Goal: Transaction & Acquisition: Purchase product/service

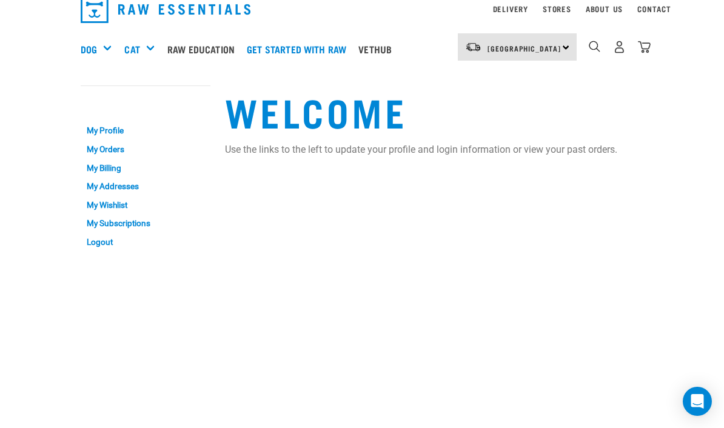
click at [642, 41] on img "dropdown navigation" at bounding box center [644, 47] width 13 height 13
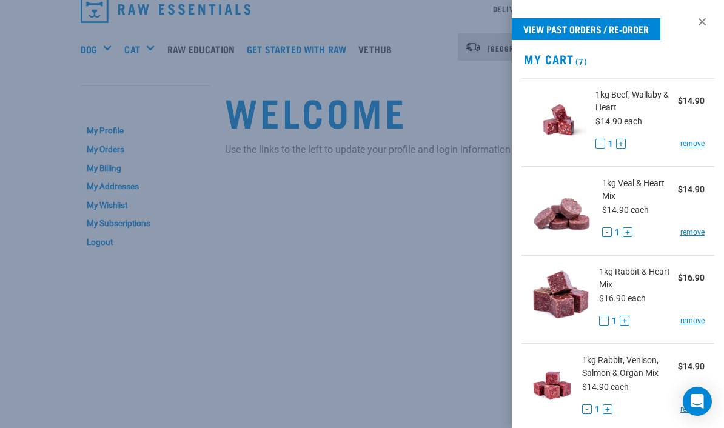
click at [626, 371] on span "1kg Rabbit, Venison, Salmon & Organ Mix" at bounding box center [630, 366] width 96 height 25
click at [631, 366] on span "1kg Rabbit, Venison, Salmon & Organ Mix" at bounding box center [630, 366] width 96 height 25
click at [641, 352] on li "1kg Rabbit, Venison, Salmon & Organ Mix $14.90 $14.90 each - 1 + remove" at bounding box center [618, 388] width 193 height 89
click at [550, 386] on img at bounding box center [552, 385] width 42 height 62
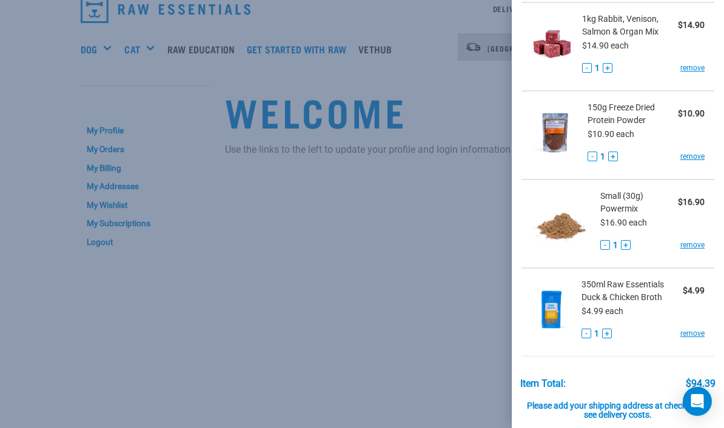
scroll to position [376, 0]
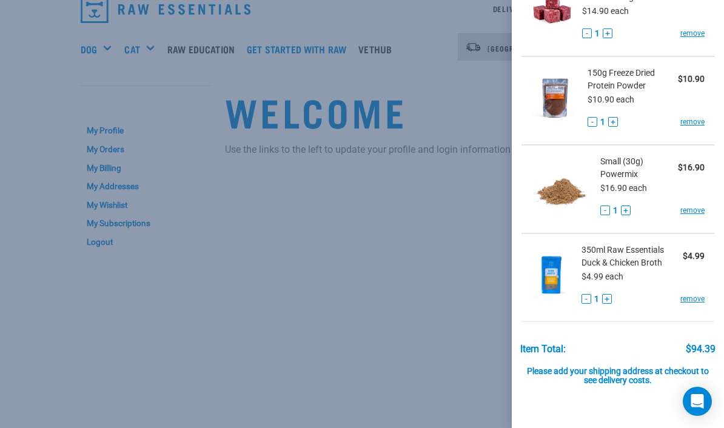
click at [566, 89] on img at bounding box center [554, 98] width 47 height 62
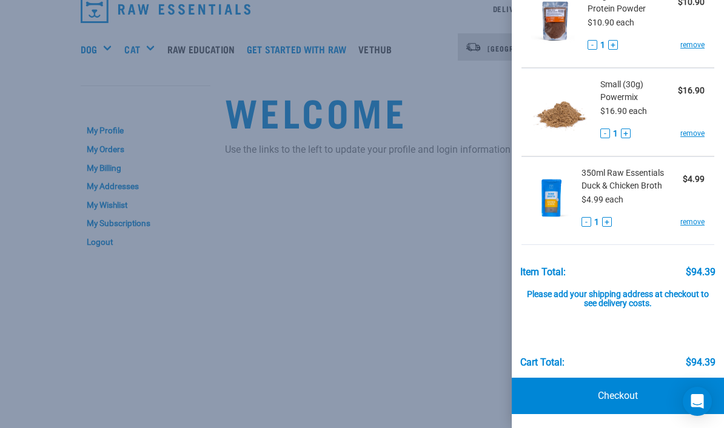
scroll to position [452, 0]
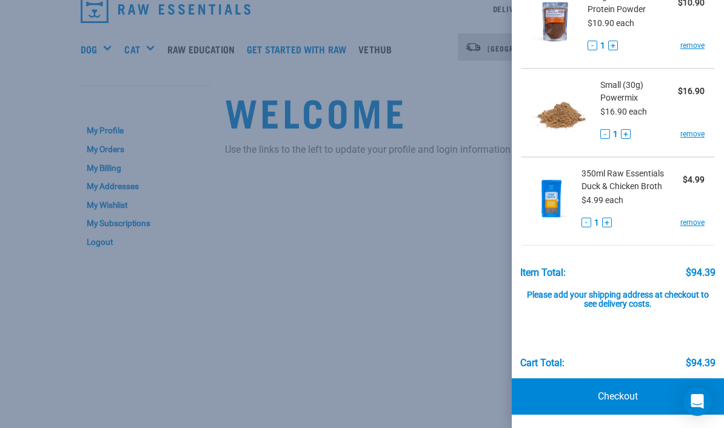
click at [625, 400] on link "Checkout" at bounding box center [618, 396] width 212 height 36
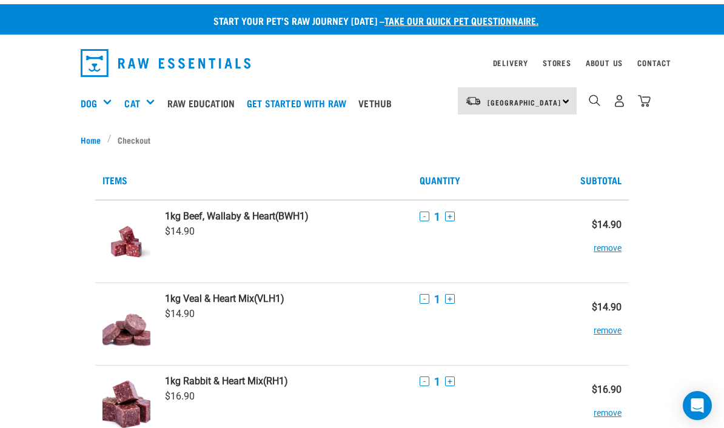
scroll to position [21, 0]
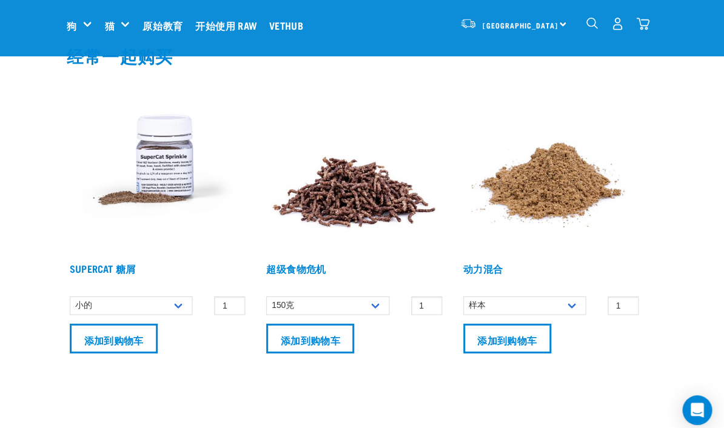
scroll to position [785, 0]
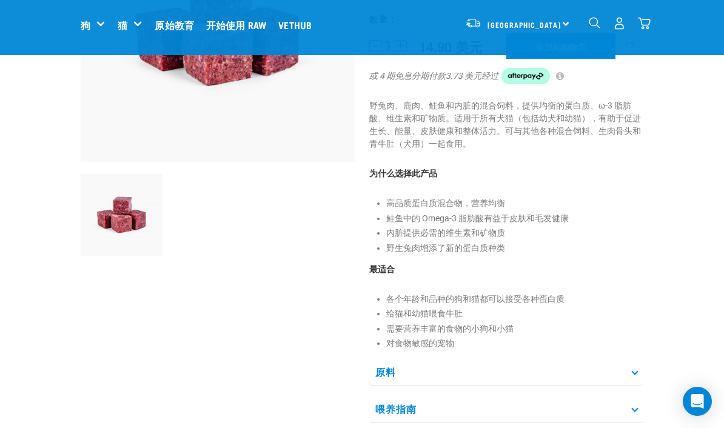
scroll to position [299, 0]
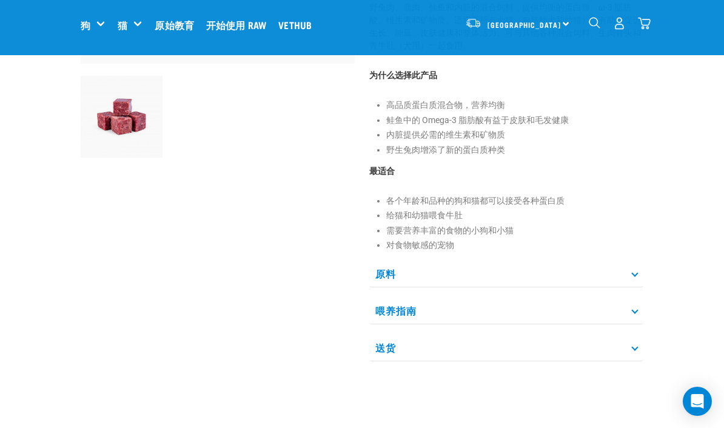
click at [626, 278] on p "原料" at bounding box center [506, 273] width 274 height 27
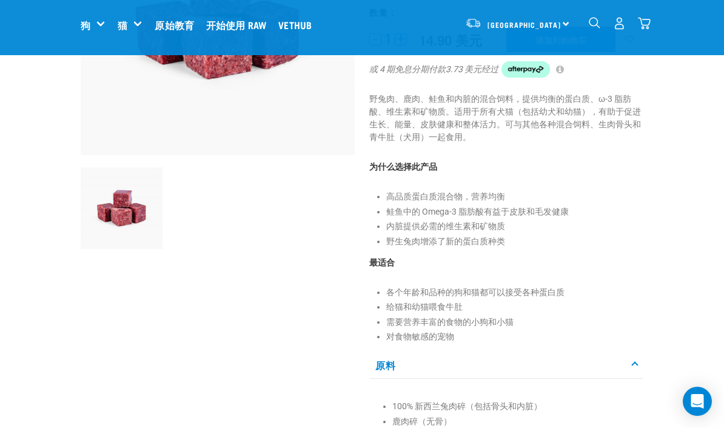
scroll to position [0, 0]
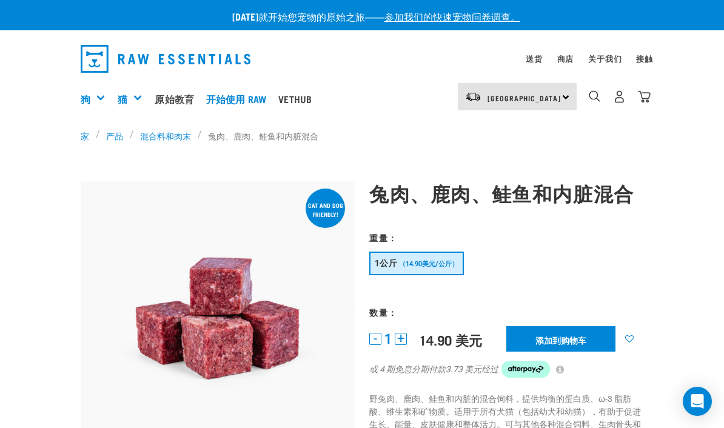
click at [643, 96] on img "下拉导航" at bounding box center [644, 96] width 13 height 13
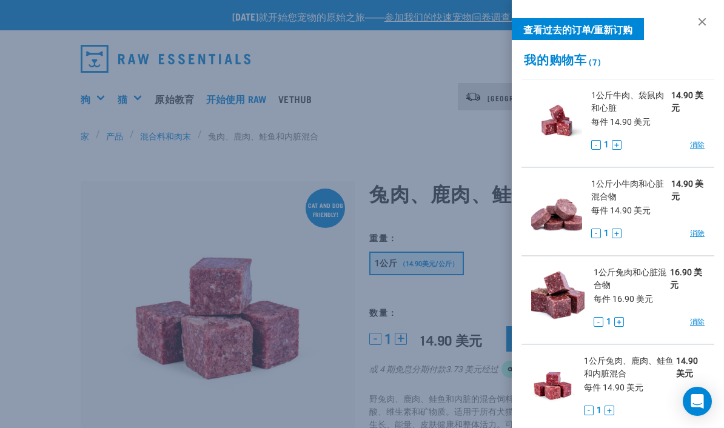
click at [401, 127] on div at bounding box center [362, 214] width 724 height 428
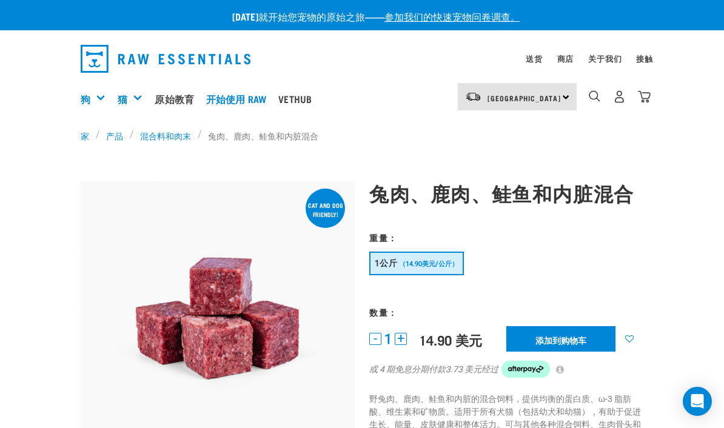
click at [0, 0] on font "选购所有猫咪" at bounding box center [0, 0] width 0 height 0
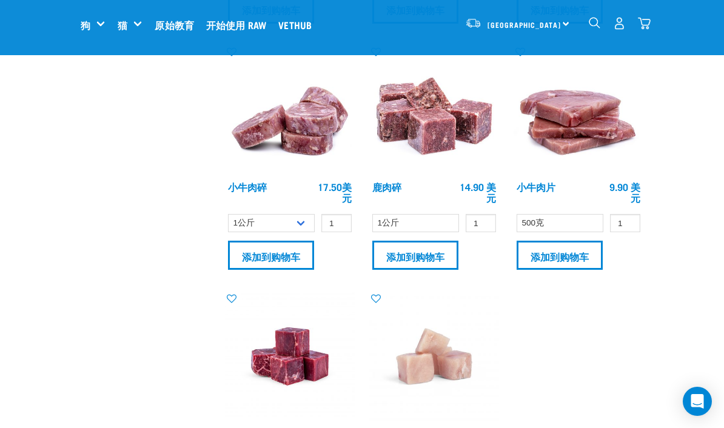
scroll to position [2451, 0]
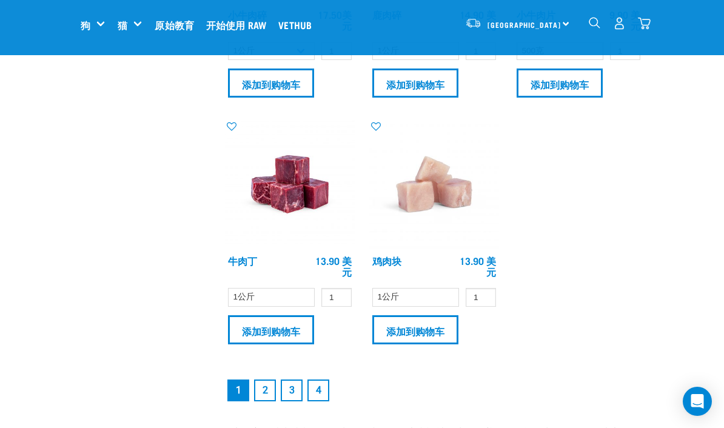
click at [270, 397] on link "2" at bounding box center [265, 391] width 22 height 22
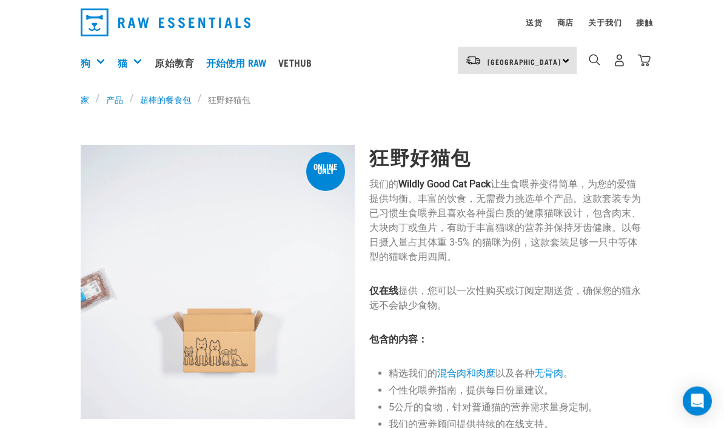
scroll to position [144, 0]
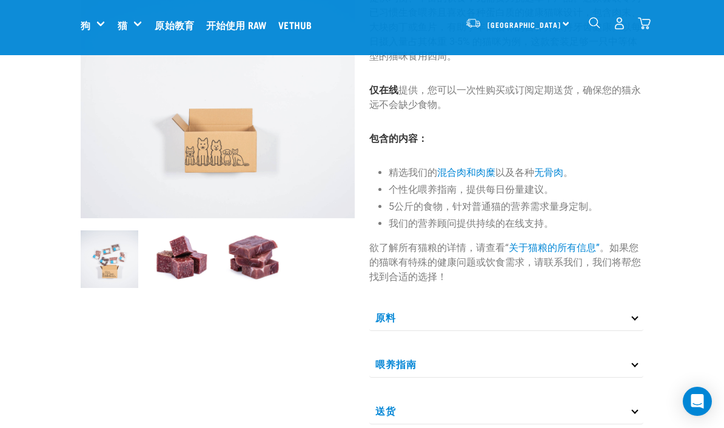
click at [637, 321] on p "原料" at bounding box center [506, 317] width 274 height 27
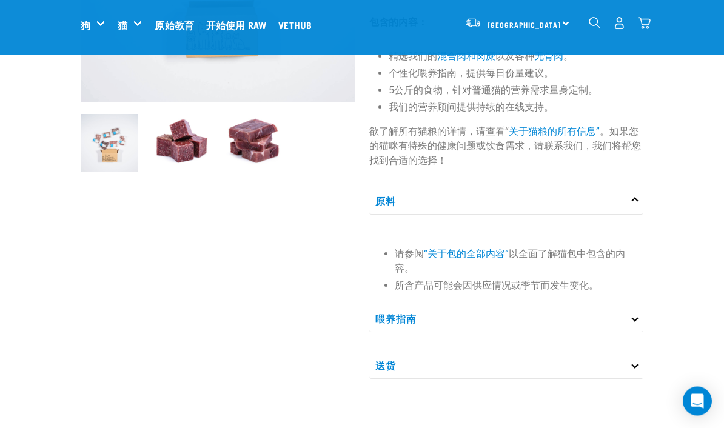
scroll to position [261, 0]
click at [635, 326] on p "喂养指南" at bounding box center [506, 318] width 274 height 27
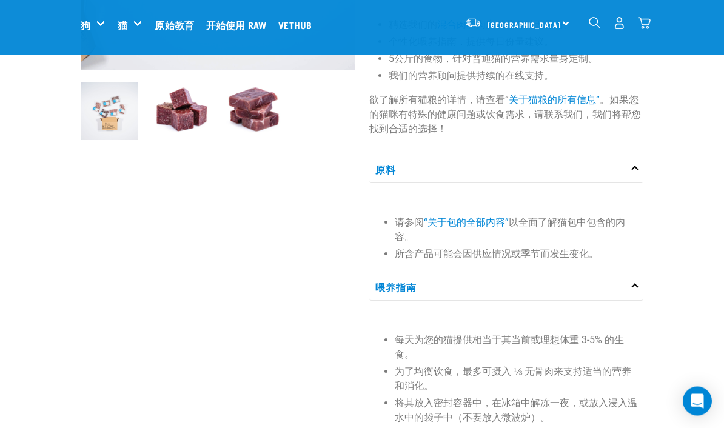
scroll to position [145, 0]
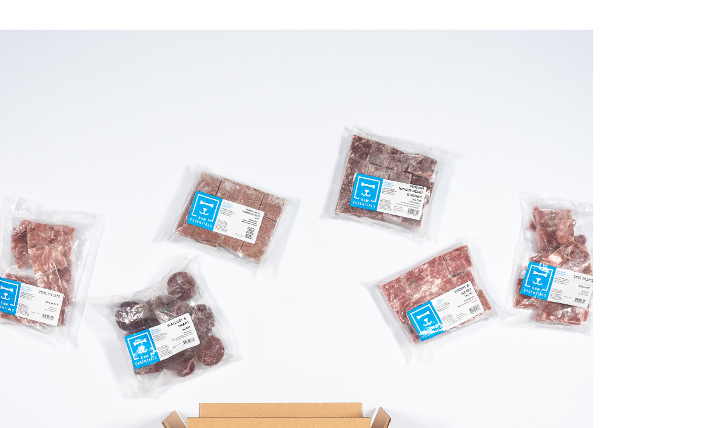
scroll to position [626, 0]
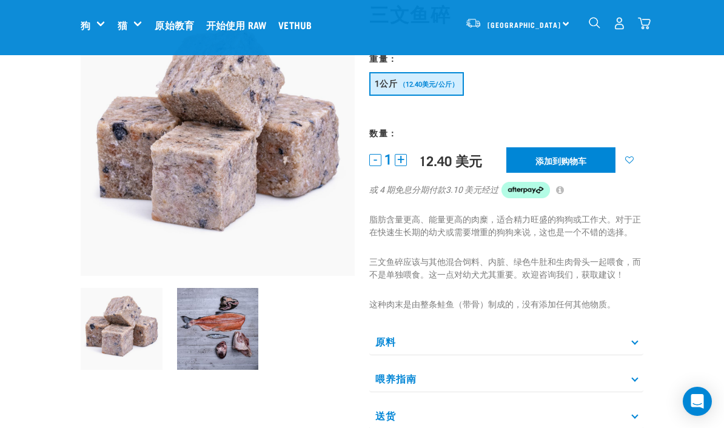
scroll to position [181, 0]
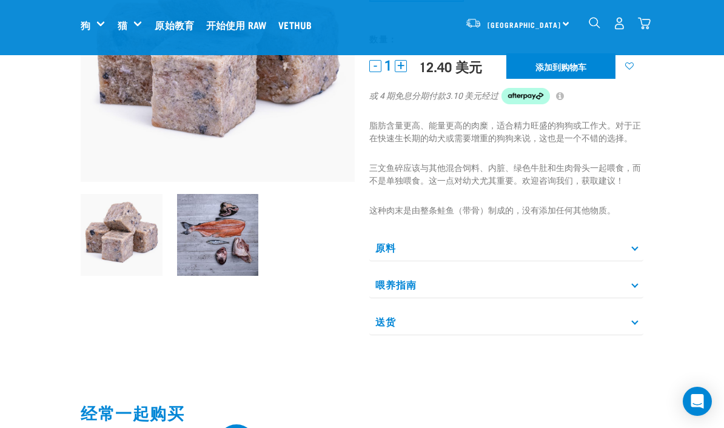
click at [633, 257] on p "原料" at bounding box center [506, 247] width 274 height 27
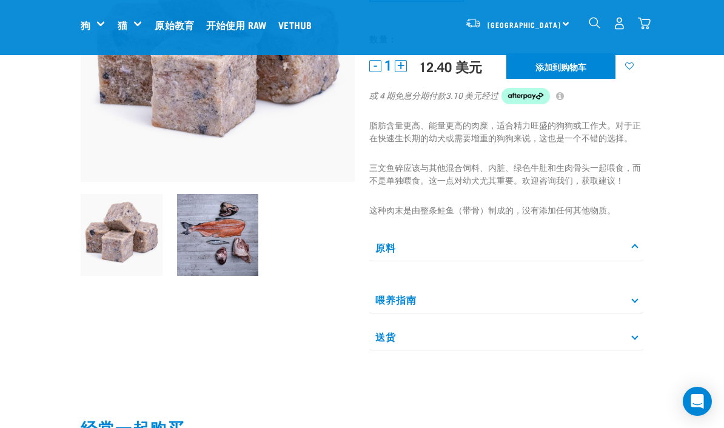
click at [634, 253] on p "原料" at bounding box center [506, 247] width 274 height 27
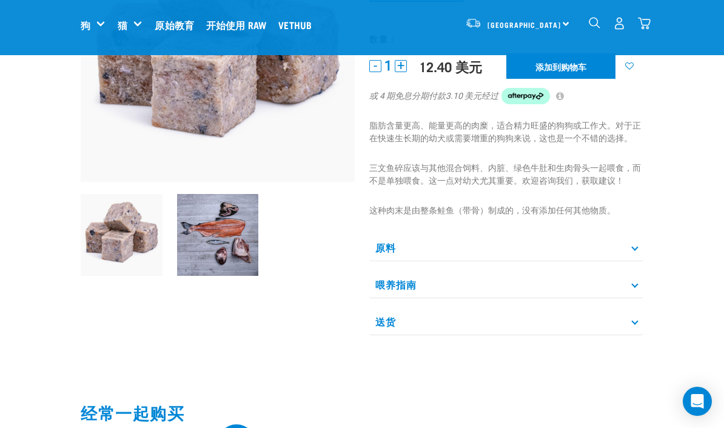
click at [634, 288] on icon at bounding box center [634, 284] width 7 height 7
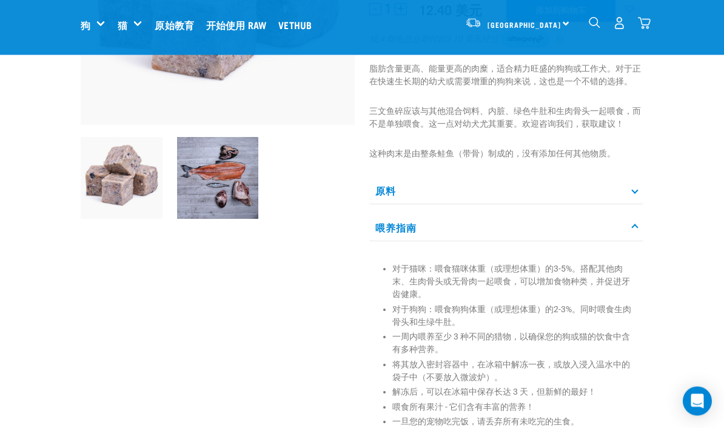
scroll to position [238, 0]
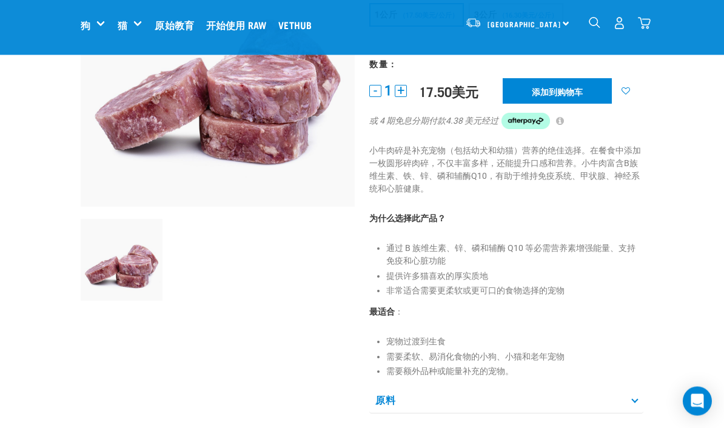
scroll to position [213, 0]
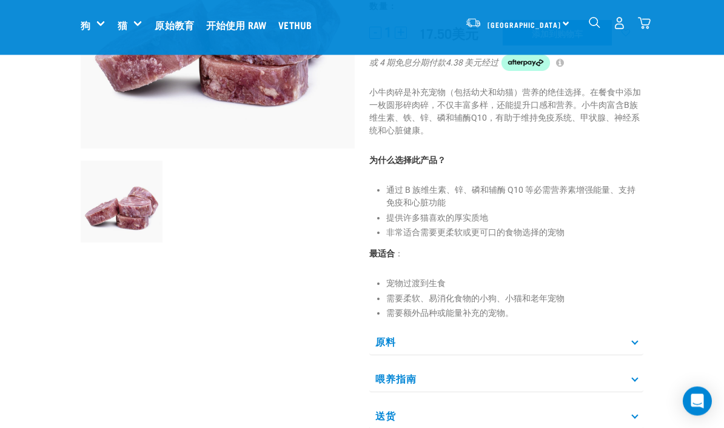
click at [638, 335] on p "原料" at bounding box center [506, 342] width 274 height 27
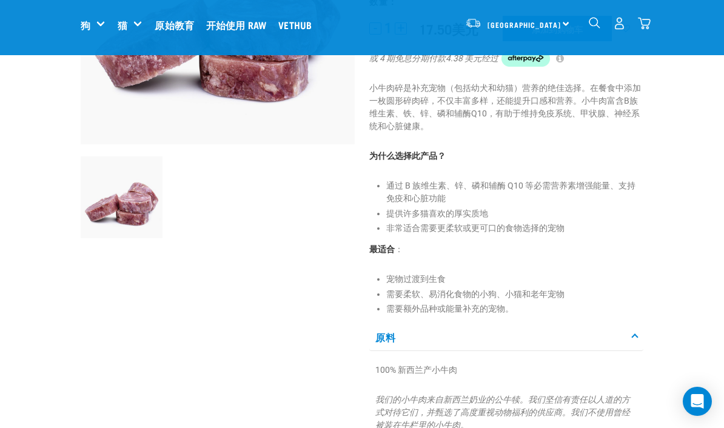
scroll to position [82, 0]
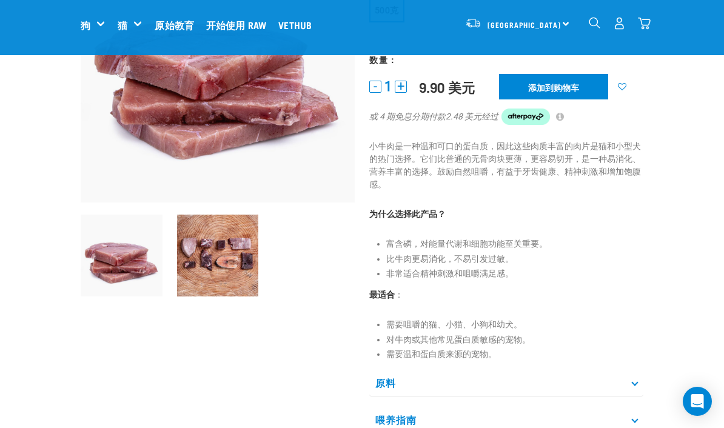
scroll to position [161, 0]
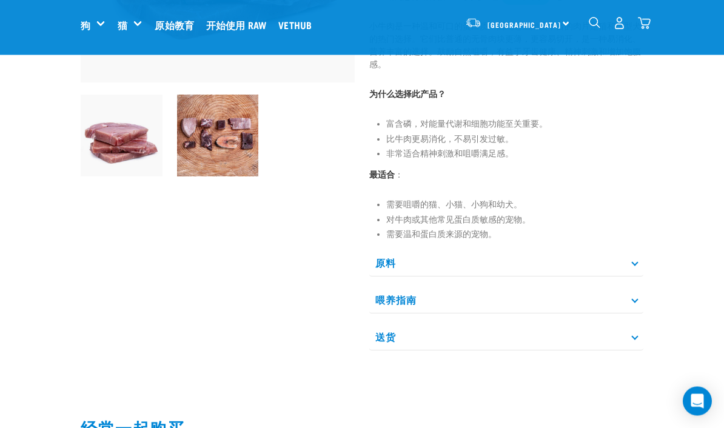
click at [629, 260] on p "原料" at bounding box center [506, 263] width 274 height 27
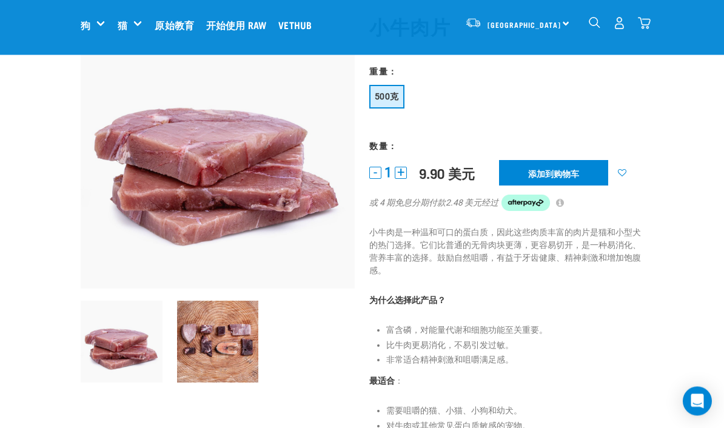
scroll to position [74, 0]
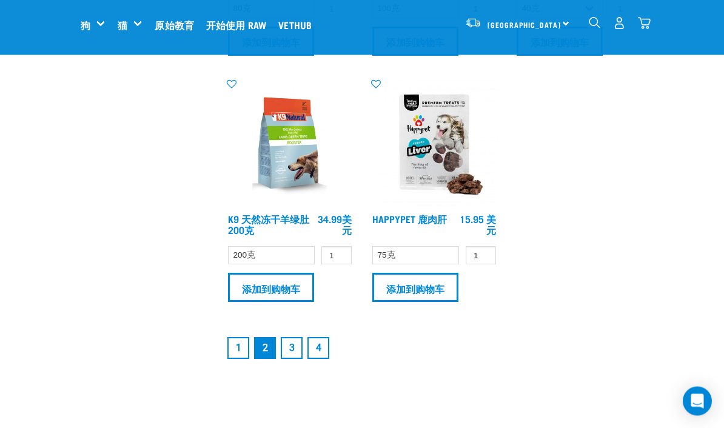
scroll to position [2480, 0]
click at [294, 352] on font "3" at bounding box center [291, 348] width 5 height 12
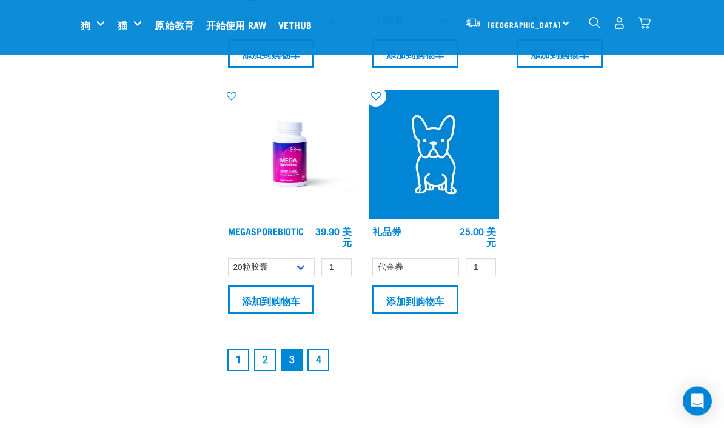
scroll to position [2472, 0]
click at [319, 366] on font "4" at bounding box center [318, 360] width 5 height 12
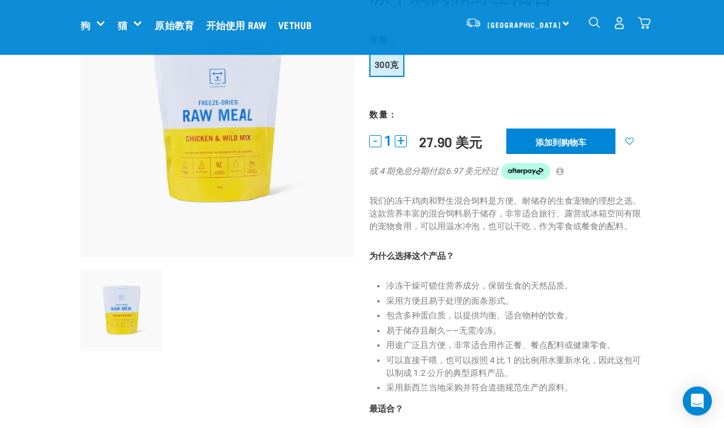
scroll to position [49, 0]
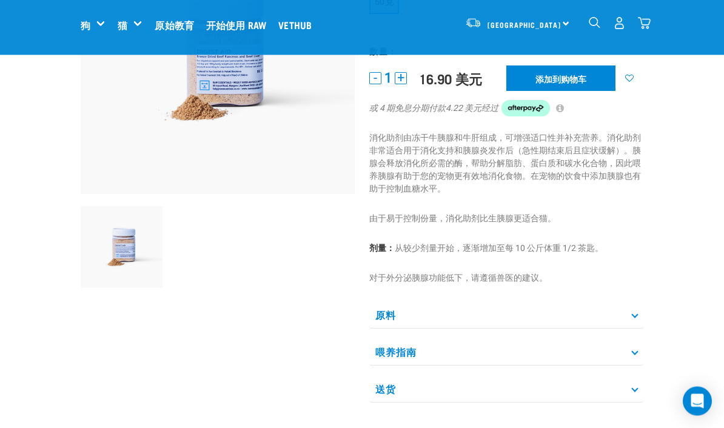
scroll to position [172, 0]
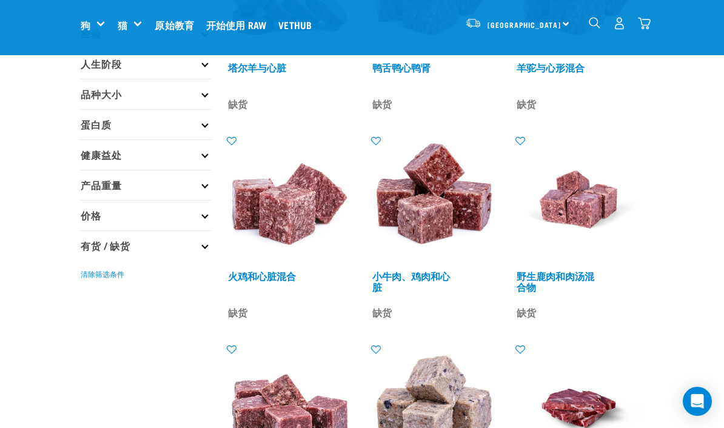
scroll to position [188, 0]
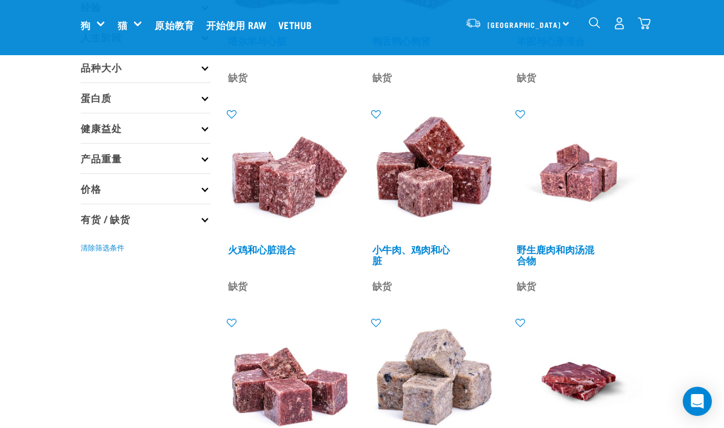
click at [383, 318] on icon at bounding box center [375, 323] width 21 height 10
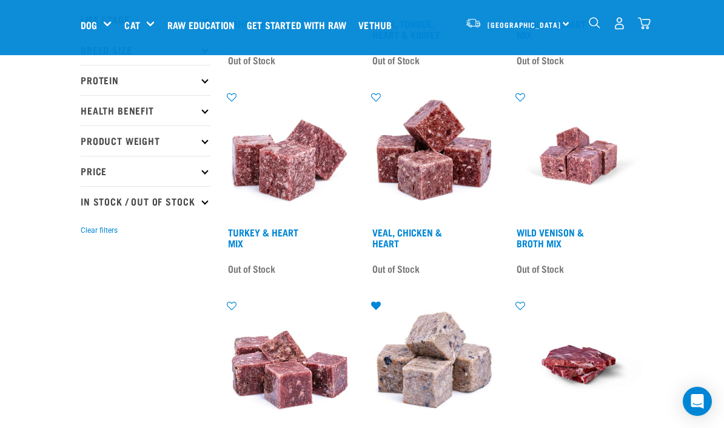
scroll to position [207, 0]
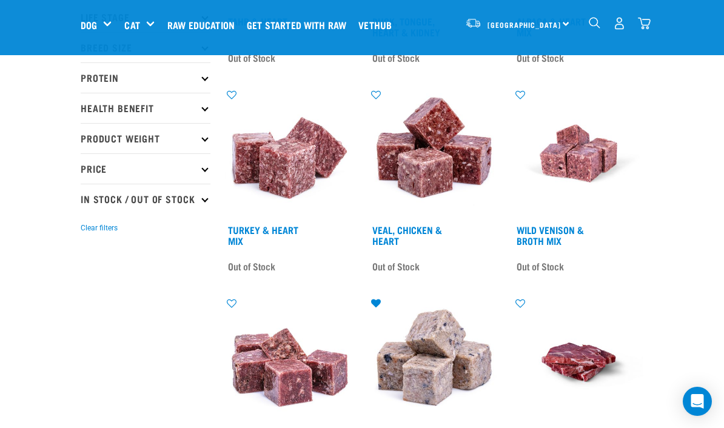
click at [375, 301] on icon at bounding box center [375, 303] width 21 height 10
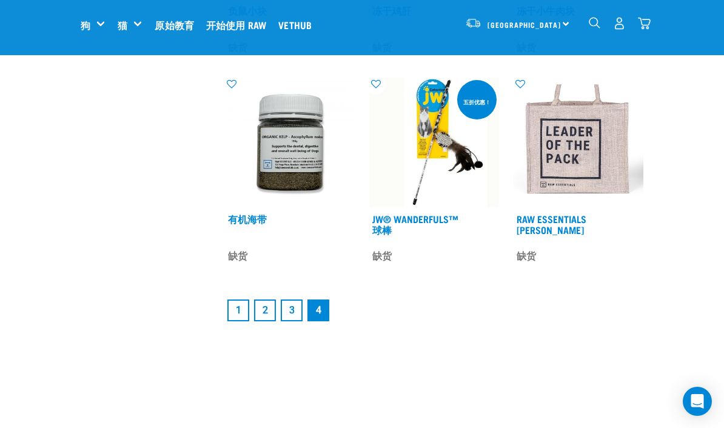
scroll to position [1030, 0]
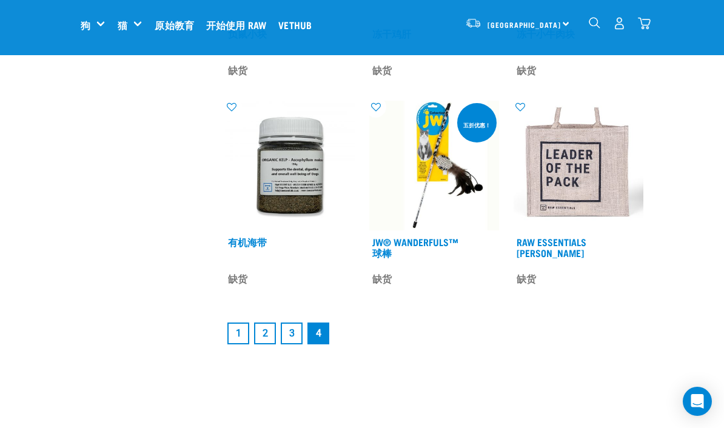
click at [242, 334] on link "1" at bounding box center [238, 334] width 22 height 22
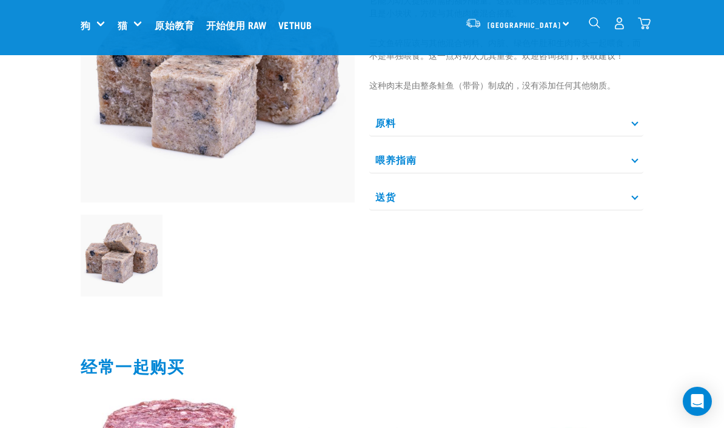
scroll to position [164, 0]
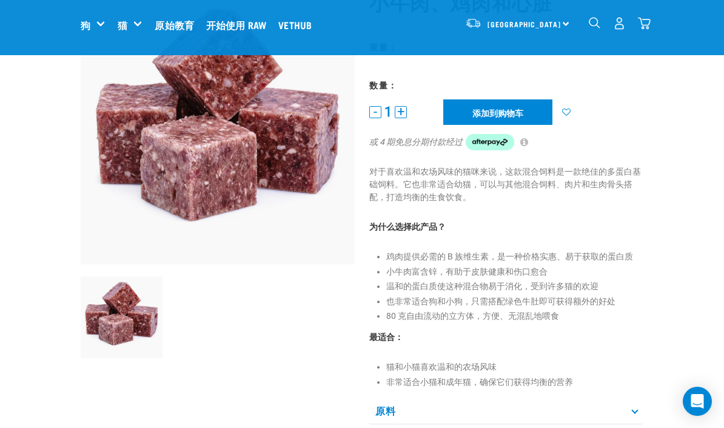
scroll to position [99, 0]
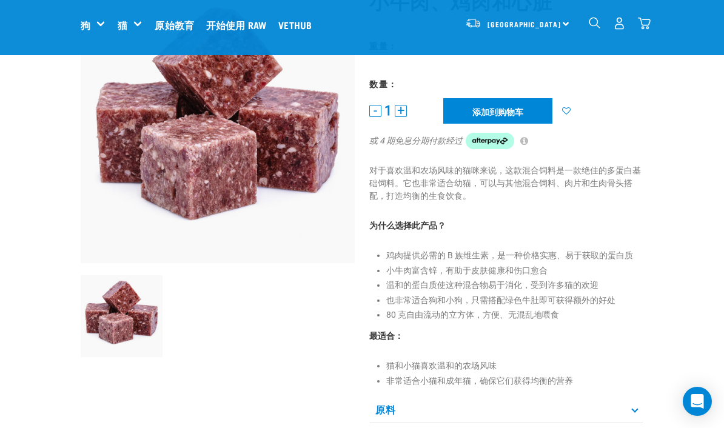
click at [529, 102] on input "添加到购物车" at bounding box center [497, 110] width 109 height 25
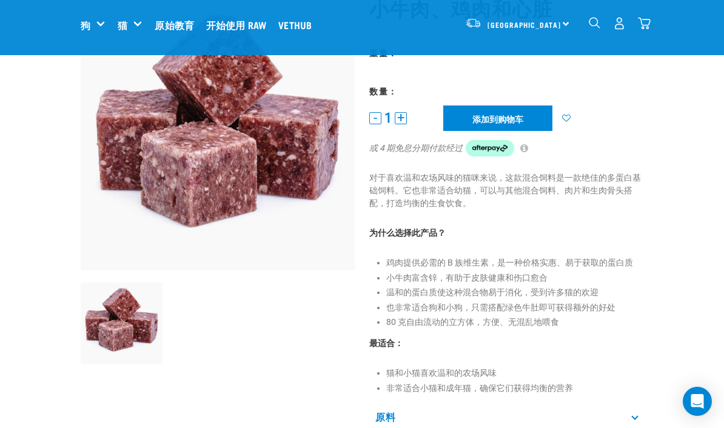
scroll to position [0, 0]
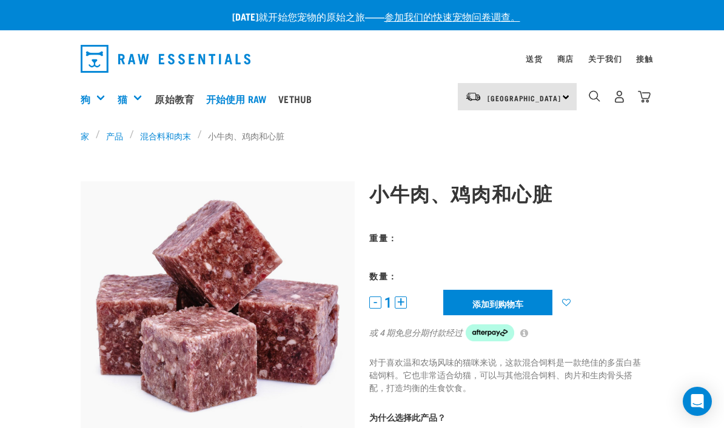
click at [568, 299] on icon at bounding box center [565, 302] width 21 height 8
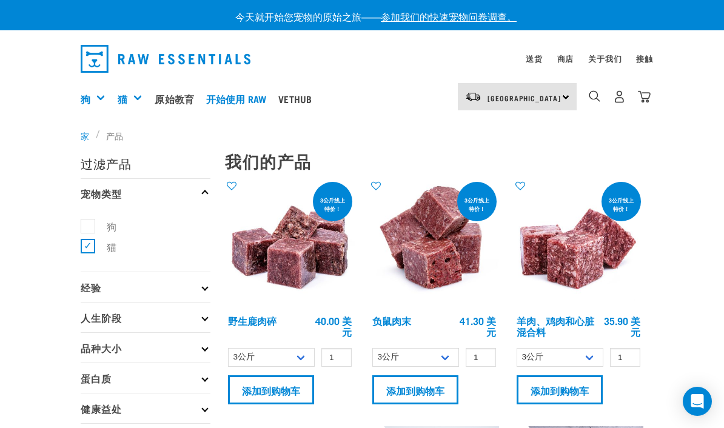
click at [646, 91] on img "下拉导航" at bounding box center [644, 96] width 13 height 13
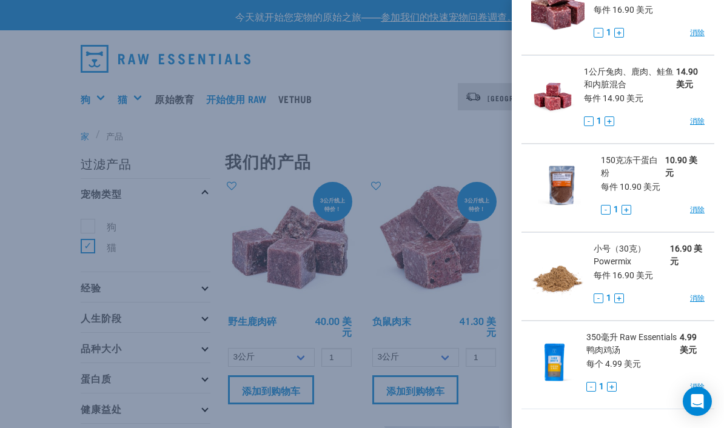
scroll to position [290, 0]
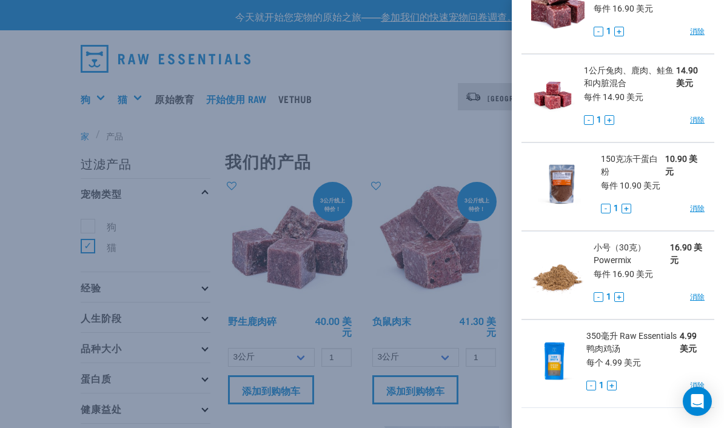
click at [705, 201] on li "150克冻干蛋白粉 10.90 美元 每件 10.90 美元 - 1 + 消除" at bounding box center [618, 187] width 193 height 89
click at [694, 206] on font "消除" at bounding box center [697, 208] width 15 height 8
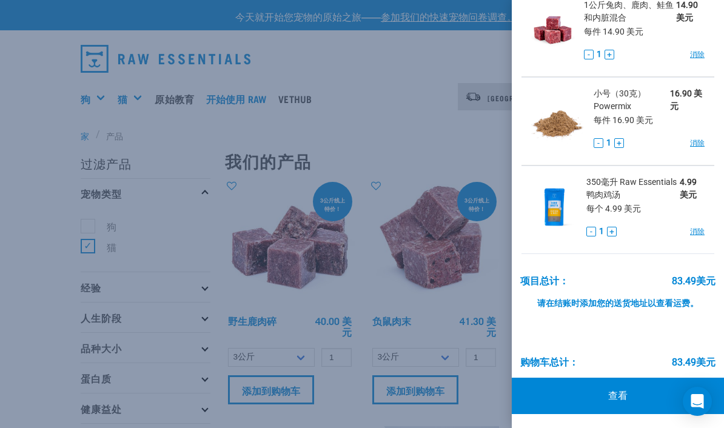
scroll to position [355, 0]
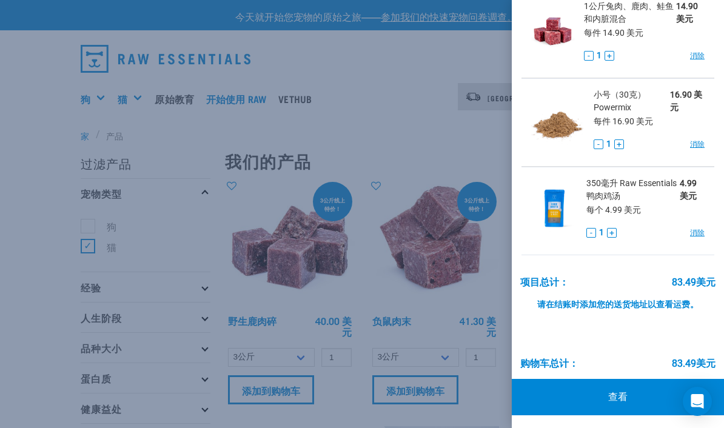
click at [616, 391] on font "查看" at bounding box center [617, 397] width 19 height 12
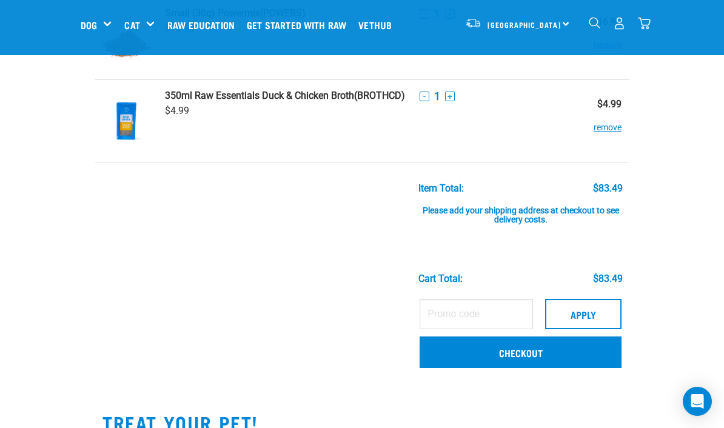
scroll to position [459, 0]
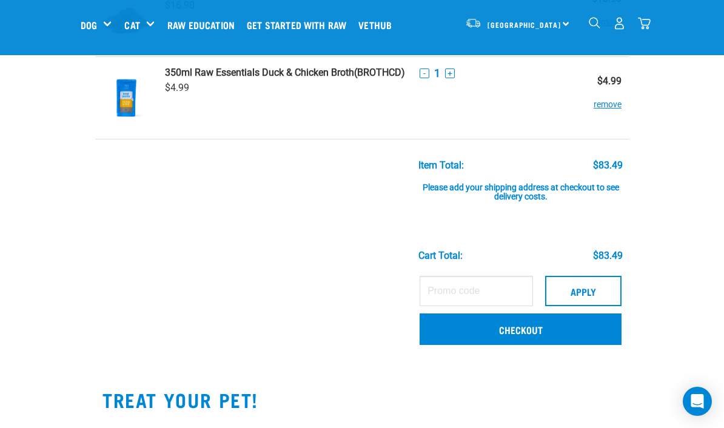
click at [610, 294] on button "Apply" at bounding box center [583, 291] width 76 height 30
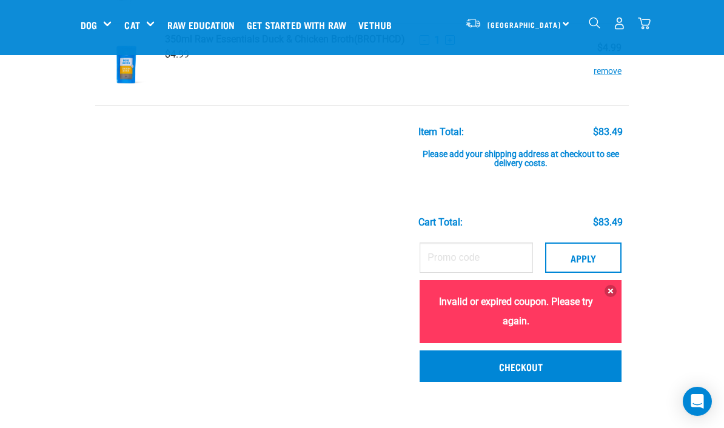
scroll to position [503, 0]
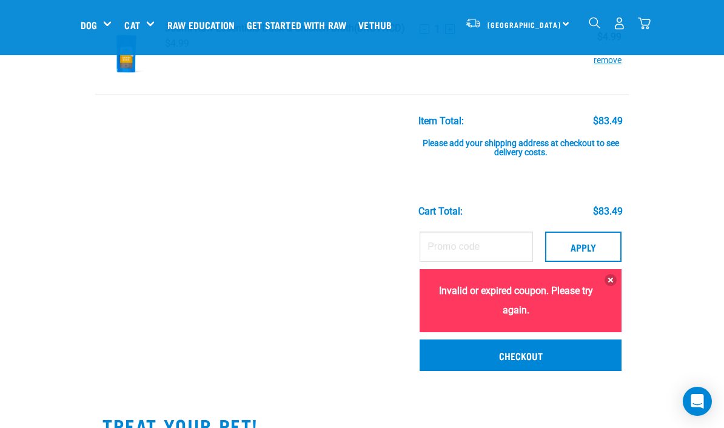
click at [577, 360] on link "Checkout" at bounding box center [521, 356] width 202 height 32
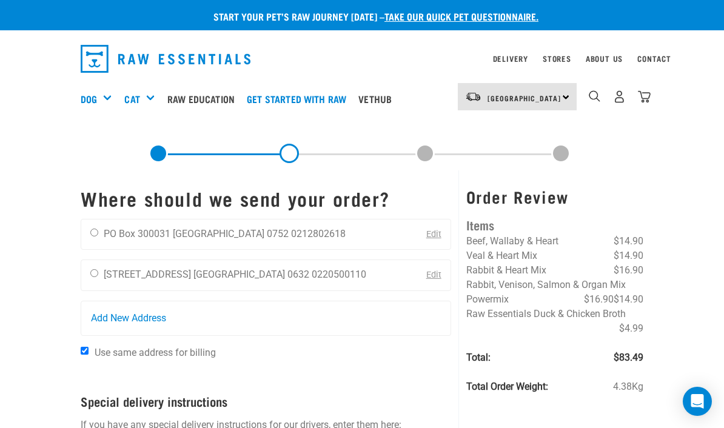
click at [312, 277] on li "0220500110" at bounding box center [339, 275] width 55 height 12
click at [97, 273] on input "radio" at bounding box center [94, 273] width 8 height 8
radio input "true"
click at [89, 352] on input "Use same address for billing" at bounding box center [85, 351] width 8 height 8
checkbox input "false"
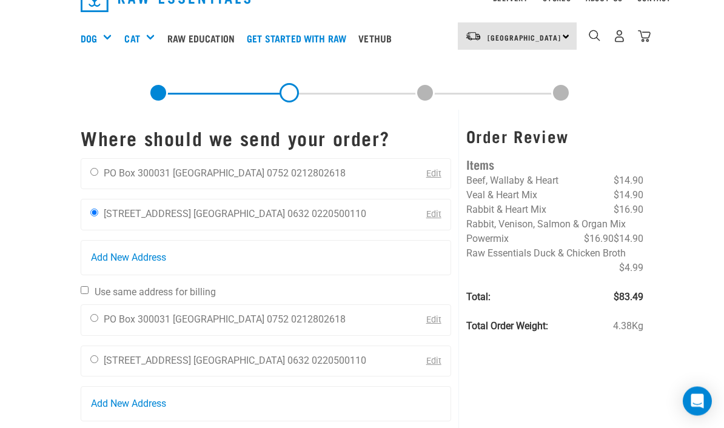
scroll to position [61, 0]
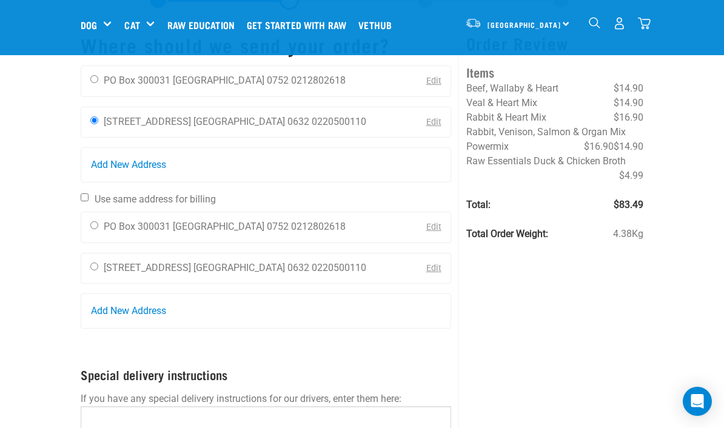
click at [96, 226] on input "radio" at bounding box center [94, 225] width 8 height 8
radio input "true"
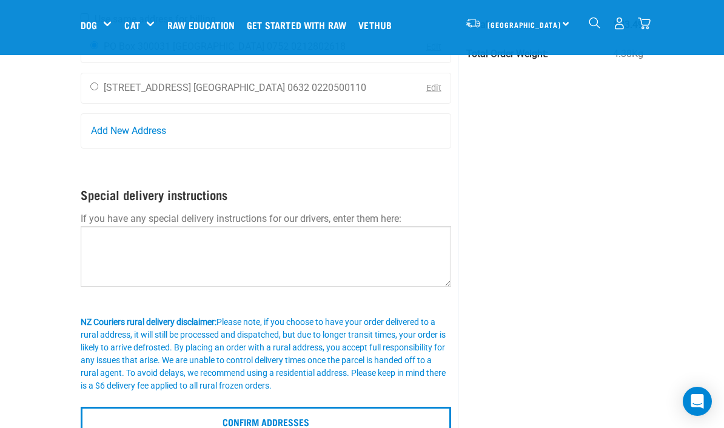
scroll to position [258, 0]
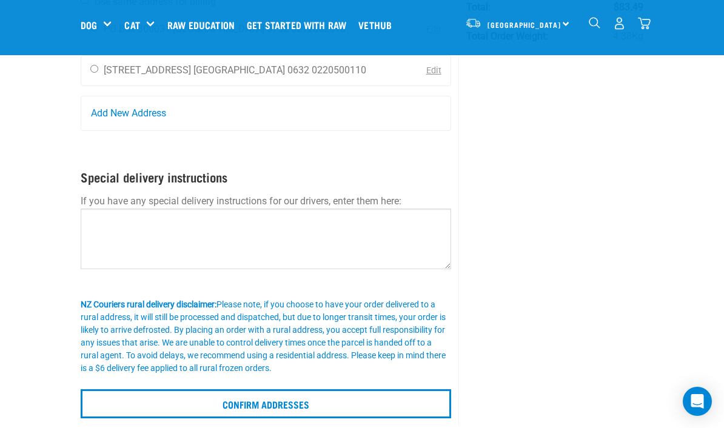
click at [630, 329] on div "Order Review Items Beef, Wallaby & Heart $14.90 Veal & Heart Mix $14.90 Rabbit …" at bounding box center [554, 122] width 192 height 606
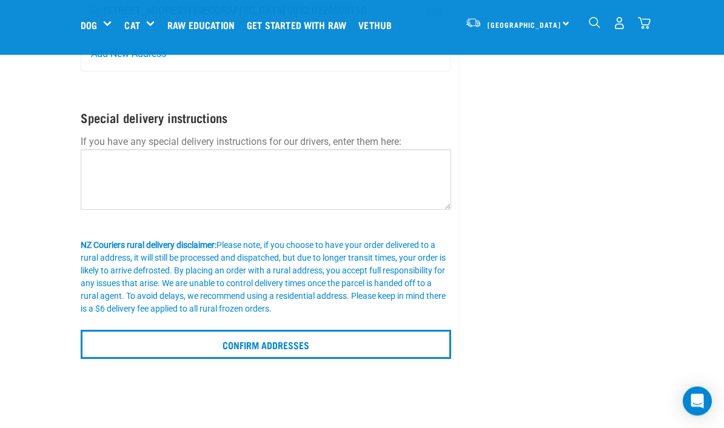
scroll to position [357, 0]
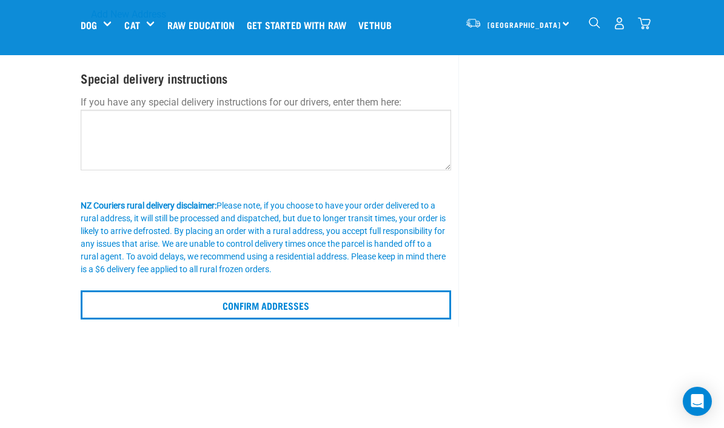
click at [408, 301] on input "Confirm addresses" at bounding box center [266, 304] width 371 height 29
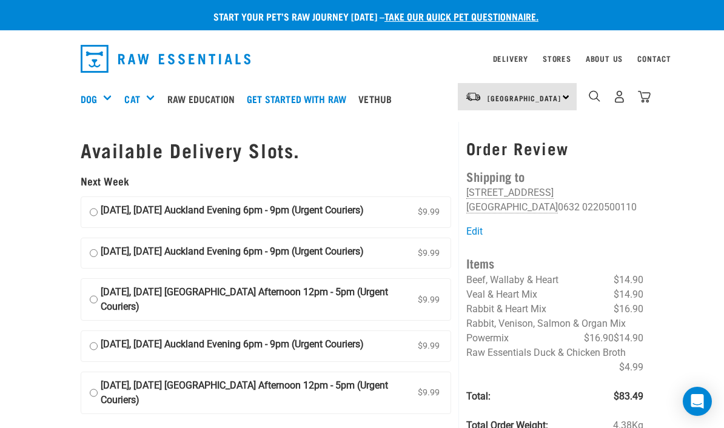
click at [347, 209] on strong "[DATE], [DATE] Auckland Evening 6pm - 9pm (Urgent Couriers)" at bounding box center [232, 212] width 263 height 18
click at [98, 209] on input "[DATE], [DATE] Auckland Evening 6pm - 9pm (Urgent Couriers) $9.99" at bounding box center [94, 212] width 8 height 18
radio input "true"
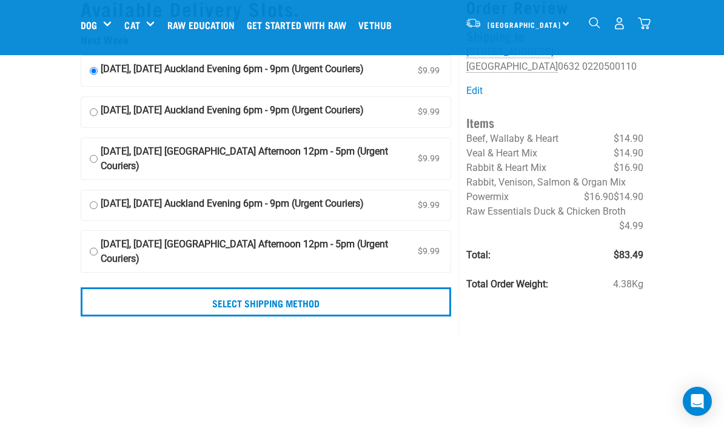
scroll to position [50, 0]
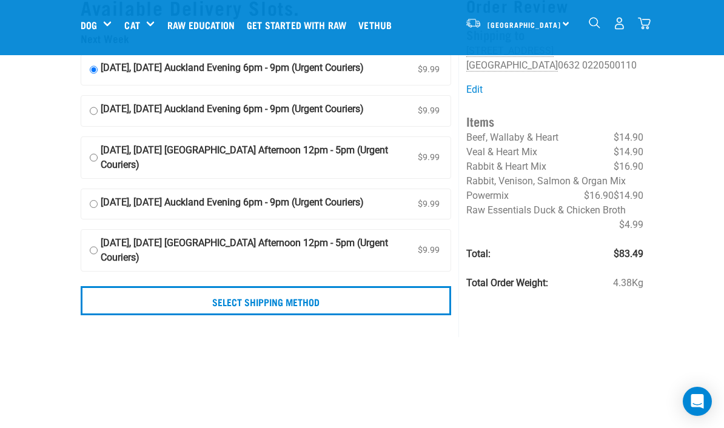
click at [394, 315] on input "Select Shipping Method" at bounding box center [266, 300] width 371 height 29
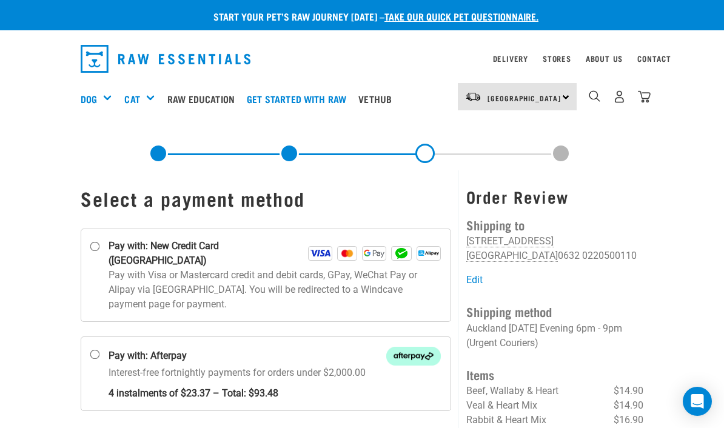
click at [278, 252] on strong "Pay with: New Credit Card ([GEOGRAPHIC_DATA])" at bounding box center [209, 253] width 200 height 29
click at [100, 252] on input "Pay with: New Credit Card ([GEOGRAPHIC_DATA])" at bounding box center [95, 247] width 10 height 10
radio input "true"
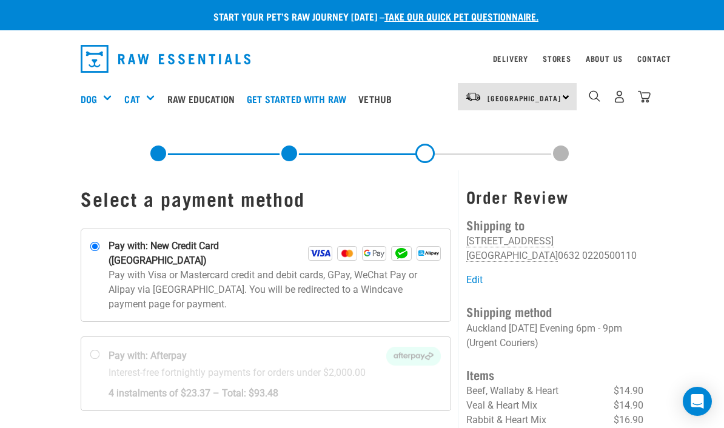
click at [559, 98] on div "[GEOGRAPHIC_DATA] [GEOGRAPHIC_DATA]" at bounding box center [517, 96] width 119 height 27
click at [519, 130] on link "[GEOGRAPHIC_DATA]" at bounding box center [516, 131] width 116 height 27
click at [551, 61] on link "Stores" at bounding box center [557, 58] width 29 height 4
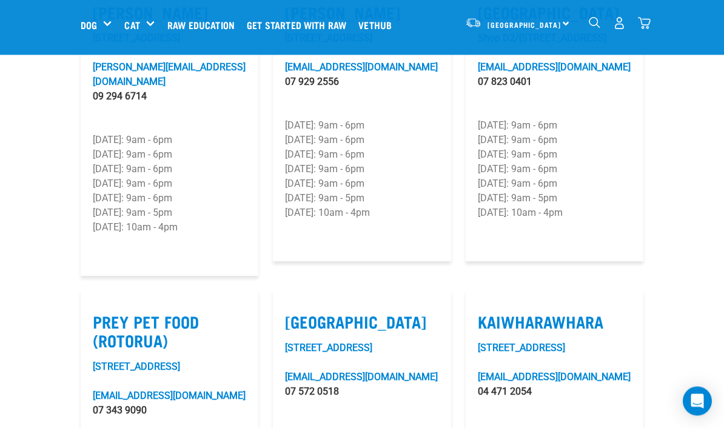
scroll to position [1431, 0]
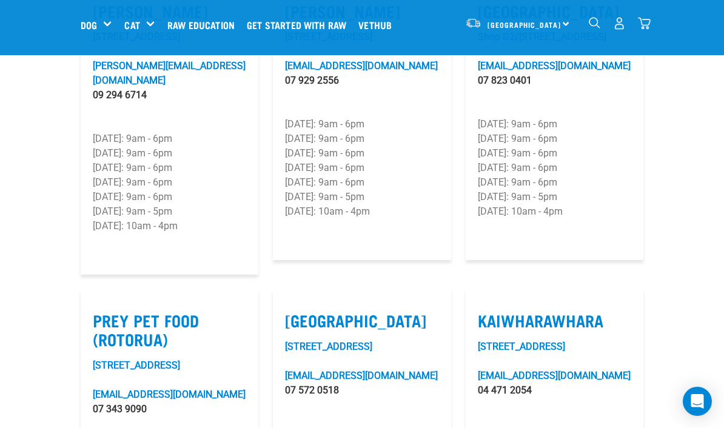
click at [558, 341] on link "[STREET_ADDRESS]" at bounding box center [521, 347] width 87 height 12
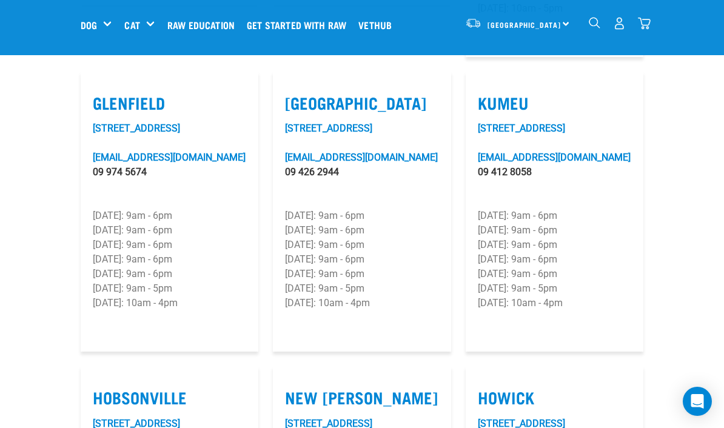
scroll to position [797, 0]
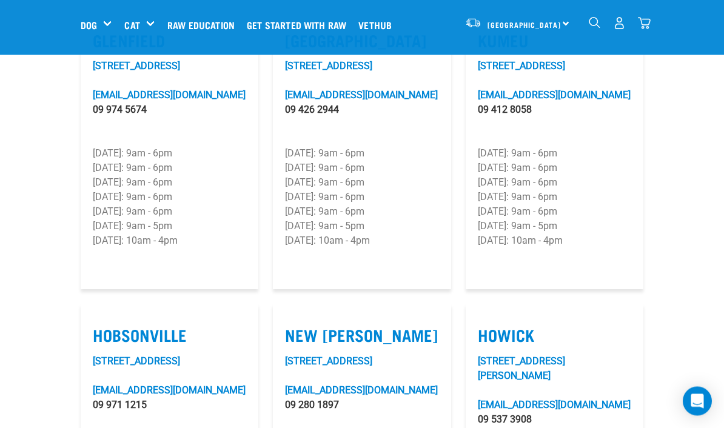
click at [175, 356] on link "[STREET_ADDRESS]" at bounding box center [136, 362] width 87 height 12
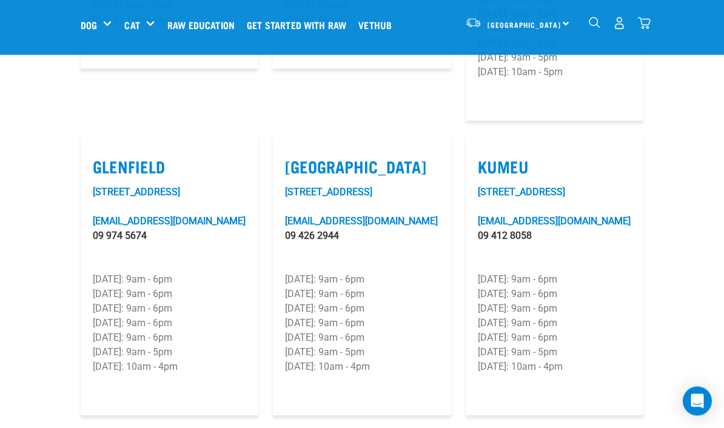
scroll to position [622, 0]
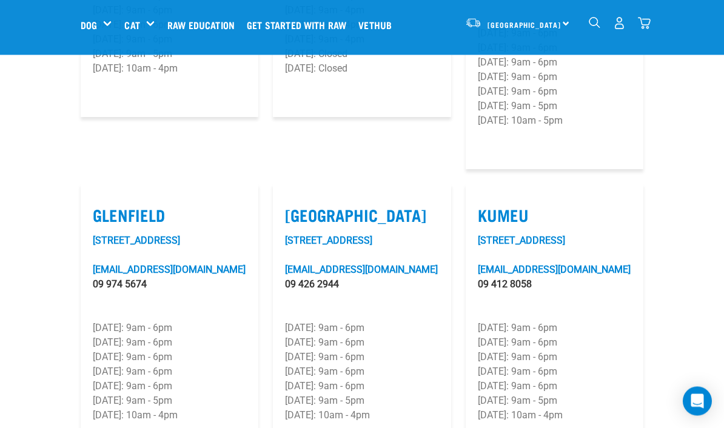
click at [135, 235] on link "[STREET_ADDRESS]" at bounding box center [136, 241] width 87 height 12
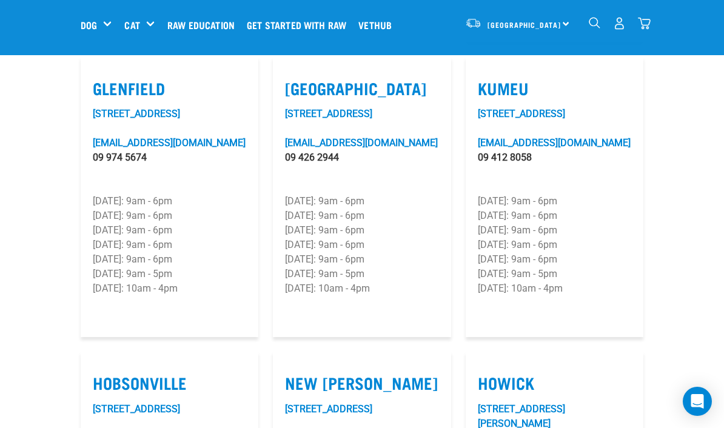
scroll to position [906, 0]
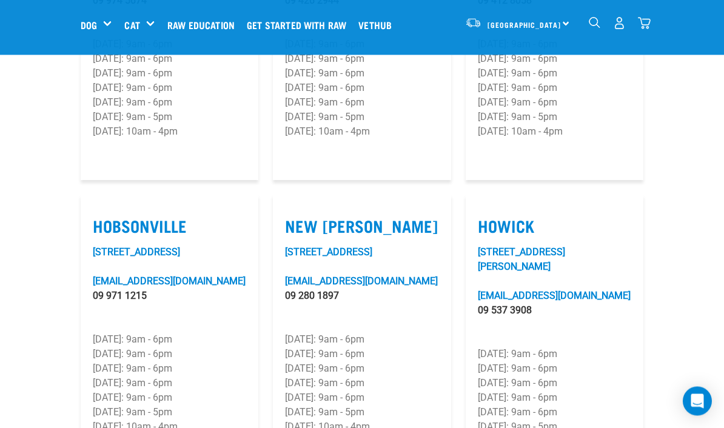
click at [167, 247] on link "[STREET_ADDRESS]" at bounding box center [136, 253] width 87 height 12
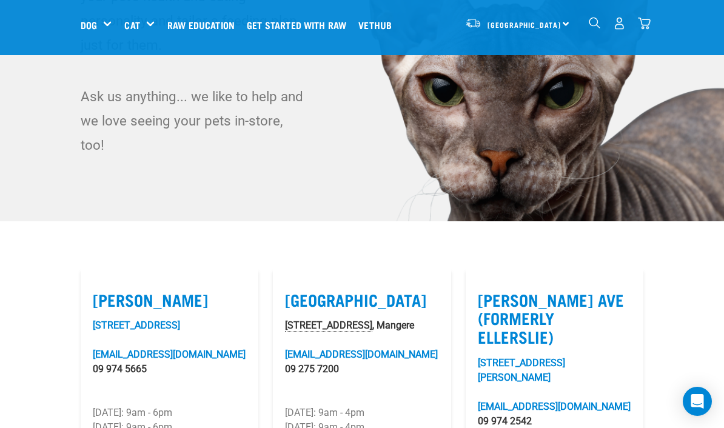
scroll to position [183, 0]
